Goal: Task Accomplishment & Management: Complete application form

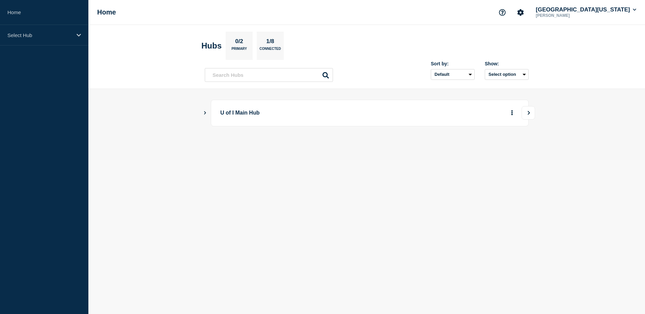
click at [527, 113] on icon "View" at bounding box center [529, 113] width 4 height 4
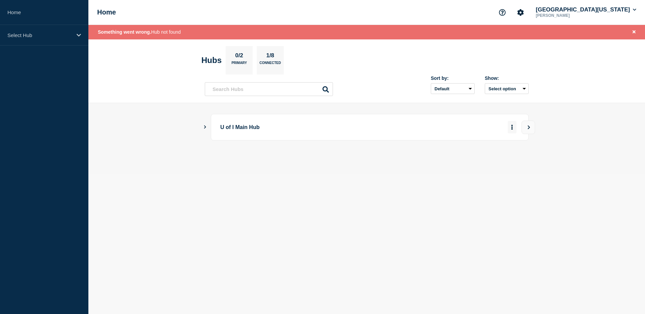
click at [512, 128] on icon "More actions" at bounding box center [511, 127] width 1 height 5
drag, startPoint x: 370, startPoint y: 130, endPoint x: 363, endPoint y: 130, distance: 7.8
click at [370, 130] on p "U of I Main Hub" at bounding box center [313, 127] width 187 height 12
click at [205, 129] on button "Show Connected Hubs" at bounding box center [204, 127] width 3 height 5
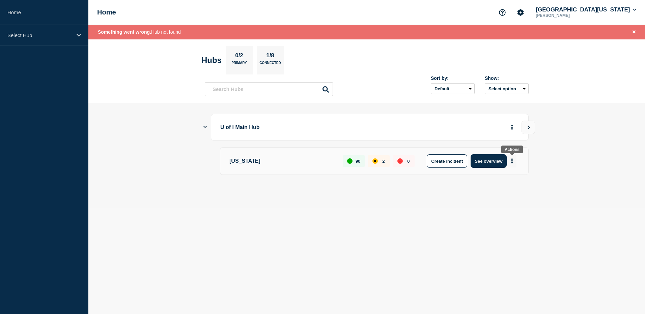
click at [513, 161] on button "More actions" at bounding box center [512, 161] width 9 height 12
click at [505, 182] on button "Create maintenance" at bounding box center [510, 182] width 46 height 6
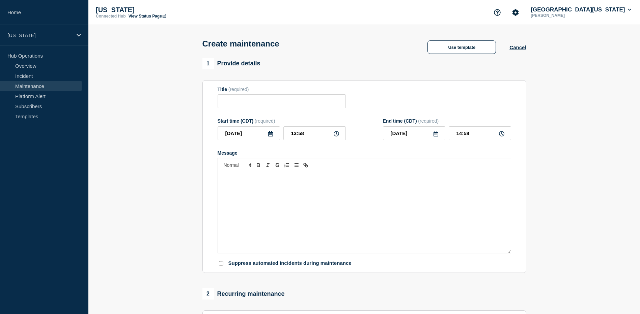
drag, startPoint x: 159, startPoint y: 120, endPoint x: 179, endPoint y: 108, distance: 23.1
click at [160, 119] on section "1 Provide details Title (required) Start time (CDT) (required) [DATE] 13:58 End…" at bounding box center [364, 292] width 552 height 468
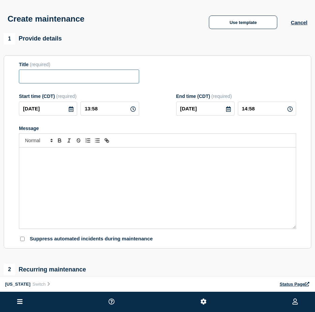
click at [70, 80] on input "Title" at bounding box center [79, 76] width 120 height 14
paste input "UIUC Campus Border Router and Firewall Maintenance"
click at [47, 79] on input "UIUC Campus Border Router and Firewall Maintenance" at bounding box center [79, 76] width 120 height 14
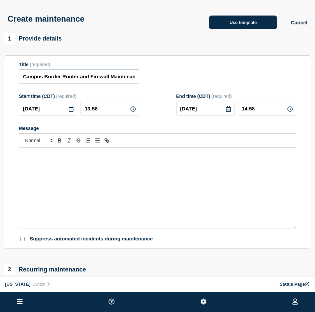
type input "Campus Border Router and Firewall Maintenance"
click at [52, 76] on input "Campus Border Router and Firewall Maintenance" at bounding box center [79, 76] width 120 height 14
click at [106, 77] on input "Campus Border Router and Firewall Maintenance" at bounding box center [79, 76] width 120 height 14
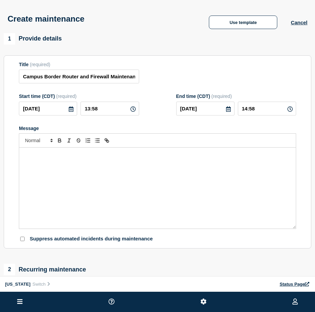
click at [70, 108] on icon at bounding box center [71, 108] width 5 height 5
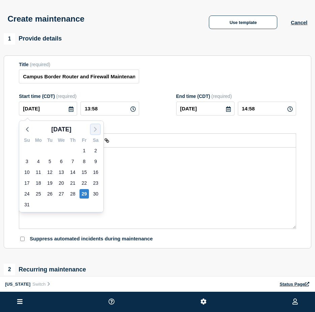
click at [94, 128] on icon "button" at bounding box center [95, 129] width 8 height 8
click at [73, 149] on div "4" at bounding box center [72, 150] width 9 height 9
type input "[DATE]"
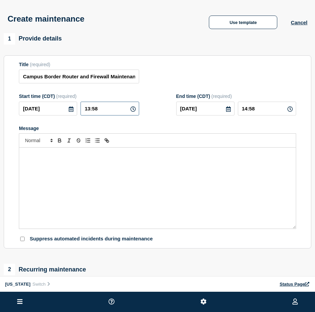
click at [87, 109] on input "13:58" at bounding box center [110, 109] width 58 height 14
type input "05:58"
type input "06:58"
type input "05:00"
click at [145, 127] on div "Message" at bounding box center [158, 127] width 278 height 5
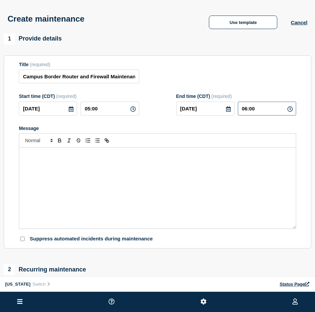
drag, startPoint x: 246, startPoint y: 109, endPoint x: 252, endPoint y: 113, distance: 7.0
click at [247, 110] on input "06:00" at bounding box center [267, 109] width 58 height 14
type input "07:00"
click at [254, 123] on form "Title (required) Campus Border Router and Firewall Maintenance Start time (CDT)…" at bounding box center [158, 152] width 278 height 180
click at [57, 209] on div "Message" at bounding box center [157, 187] width 277 height 81
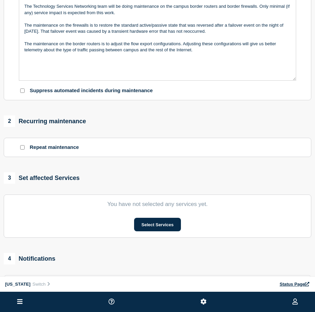
scroll to position [202, 0]
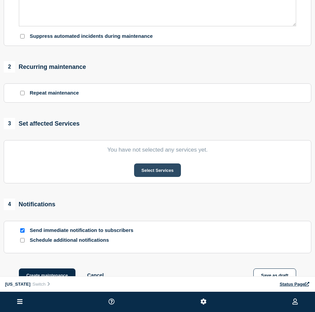
click at [157, 170] on button "Select Services" at bounding box center [157, 169] width 47 height 13
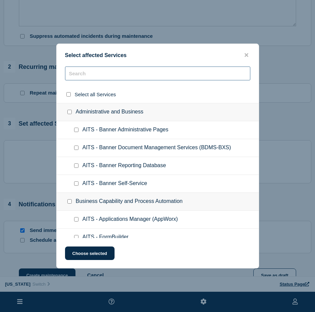
click at [94, 76] on input "text" at bounding box center [158, 73] width 186 height 14
type input "u"
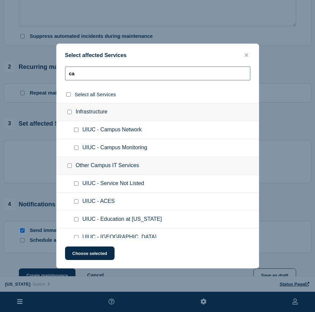
type input "c"
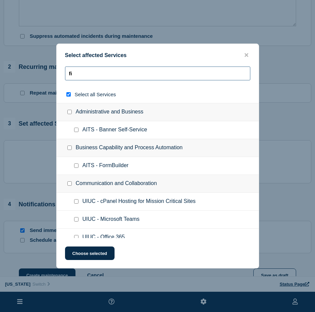
type input "fir"
checkbox input "true"
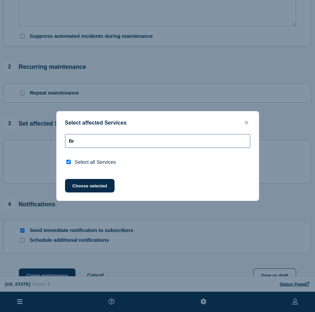
type input "fi"
checkbox input "false"
type input "f"
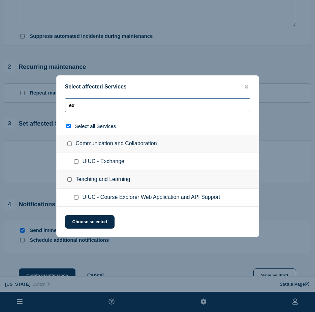
type input "exi"
checkbox input "true"
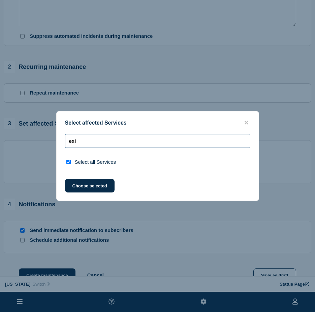
type input "ex"
checkbox input "false"
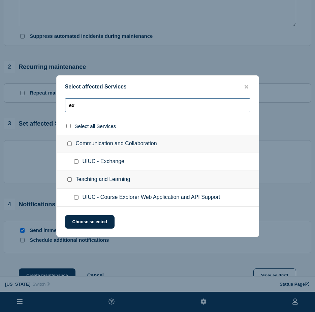
type input "e"
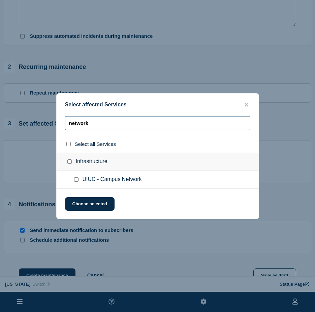
type input "network"
click at [76, 180] on input "UIUC - Campus Network checkbox" at bounding box center [76, 179] width 4 height 4
checkbox input "true"
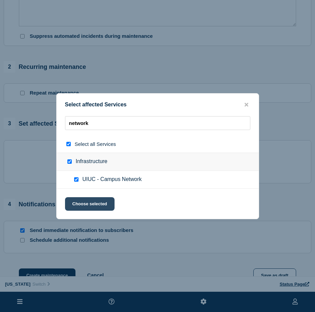
click at [104, 206] on button "Choose selected" at bounding box center [90, 203] width 50 height 13
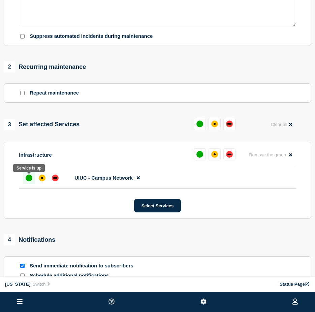
click at [29, 178] on div "up" at bounding box center [29, 177] width 7 height 7
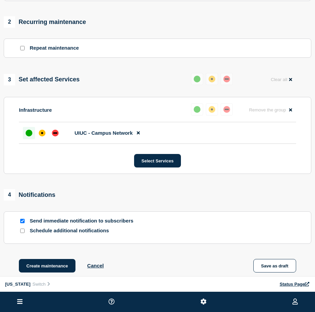
scroll to position [318, 0]
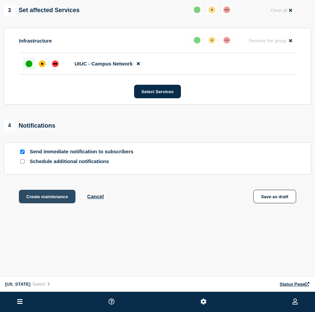
drag, startPoint x: 47, startPoint y: 196, endPoint x: 56, endPoint y: 198, distance: 9.4
click at [47, 196] on button "Create maintenance" at bounding box center [47, 196] width 57 height 13
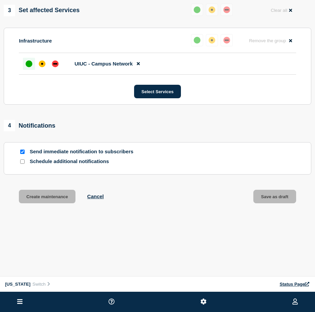
scroll to position [333, 0]
